Goal: Browse casually: Explore the website without a specific task or goal

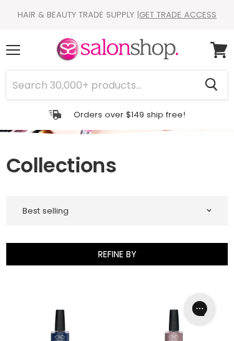
click at [17, 50] on span at bounding box center [13, 49] width 14 height 1
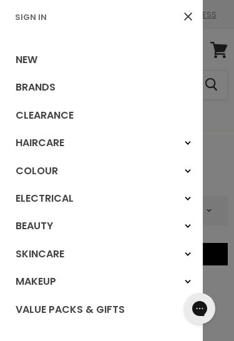
click at [84, 62] on link "New" at bounding box center [101, 59] width 203 height 27
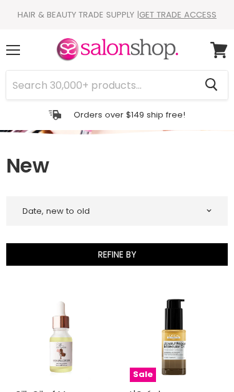
select select "created-descending"
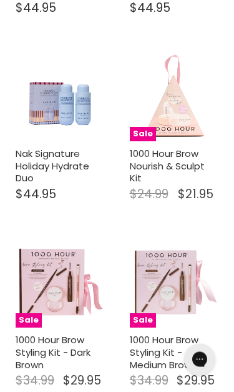
scroll to position [4055, 0]
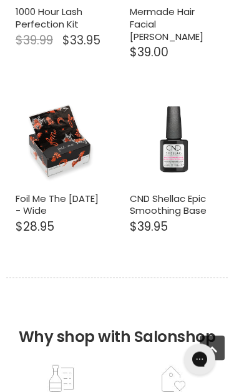
select select "created-descending"
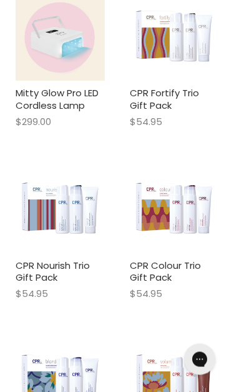
scroll to position [8490, 0]
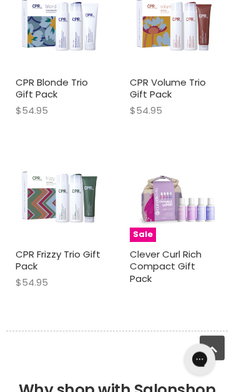
select select "created-descending"
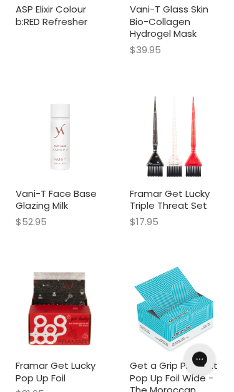
scroll to position [12839, 0]
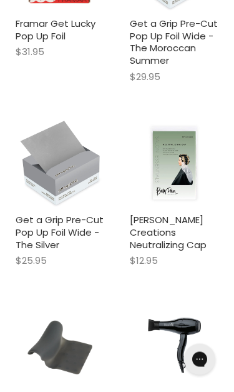
select select "created-descending"
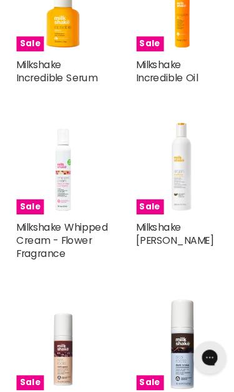
scroll to position [16303, 0]
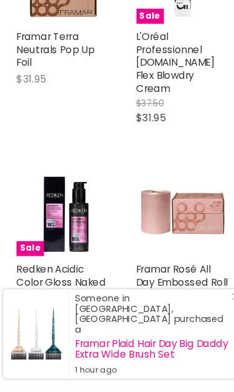
select select "created-descending"
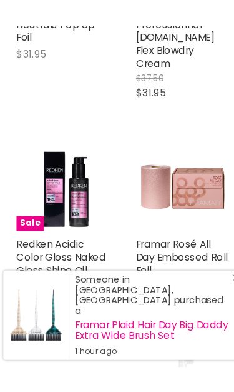
scroll to position [17576, 0]
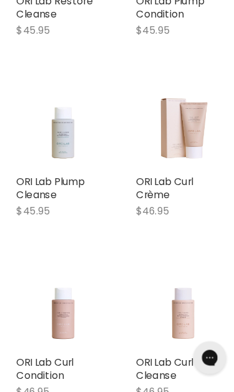
scroll to position [21855, 0]
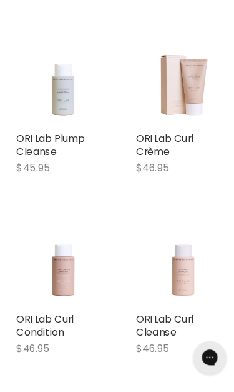
select select "created-descending"
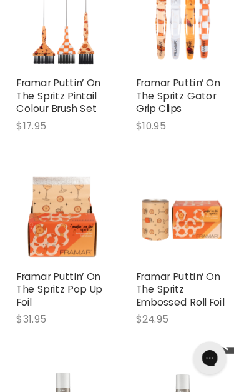
scroll to position [26014, 0]
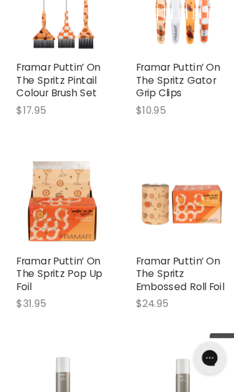
scroll to position [26164, 0]
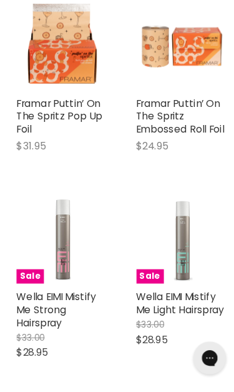
select select "created-descending"
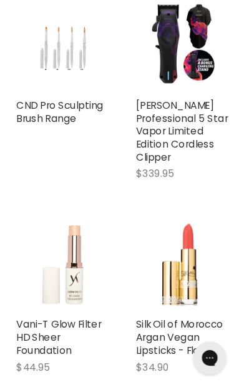
scroll to position [30586, 0]
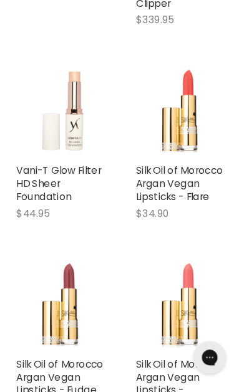
select select "created-descending"
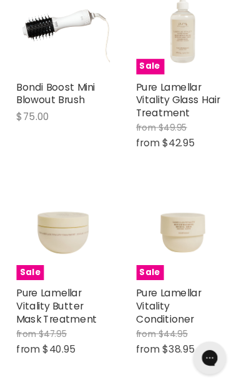
scroll to position [34978, 0]
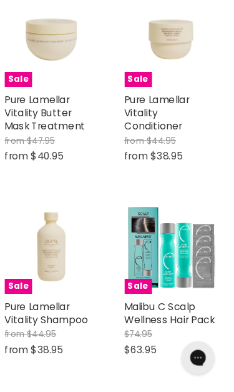
scroll to position [35287, 0]
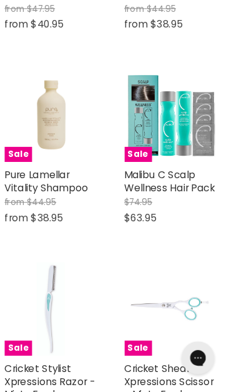
select select "created-descending"
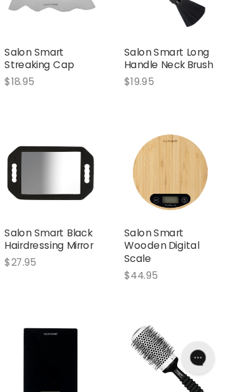
scroll to position [37330, 0]
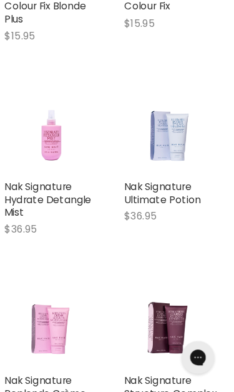
scroll to position [39624, 0]
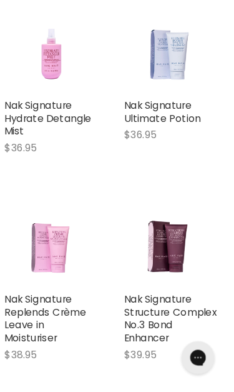
select select "created-descending"
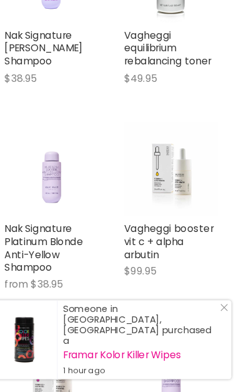
scroll to position [40835, 0]
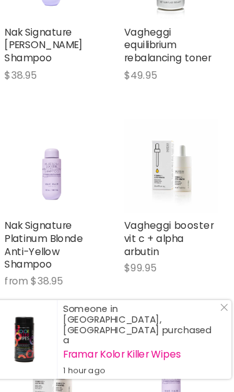
click at [221, 307] on icon "Close Icon" at bounding box center [224, 310] width 7 height 7
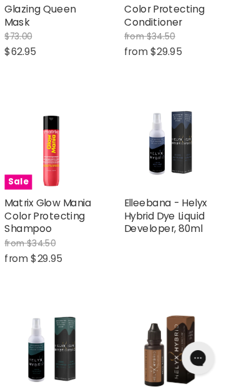
scroll to position [44582, 0]
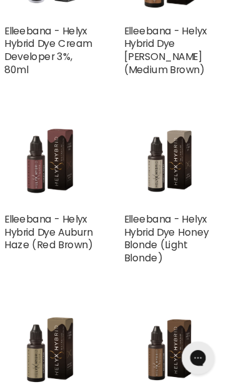
select select "created-descending"
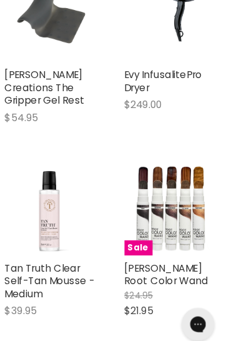
scroll to position [0, 0]
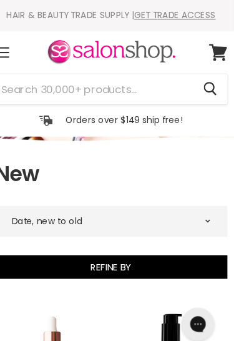
click at [6, 48] on div "Menu" at bounding box center [13, 50] width 26 height 29
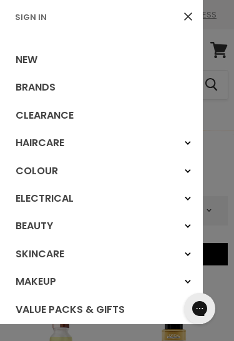
click at [37, 62] on link "New" at bounding box center [101, 59] width 203 height 27
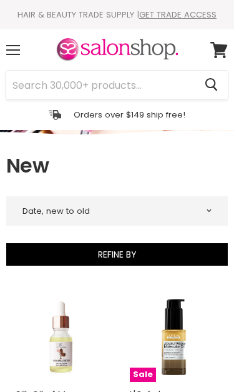
select select "created-descending"
